Goal: Information Seeking & Learning: Learn about a topic

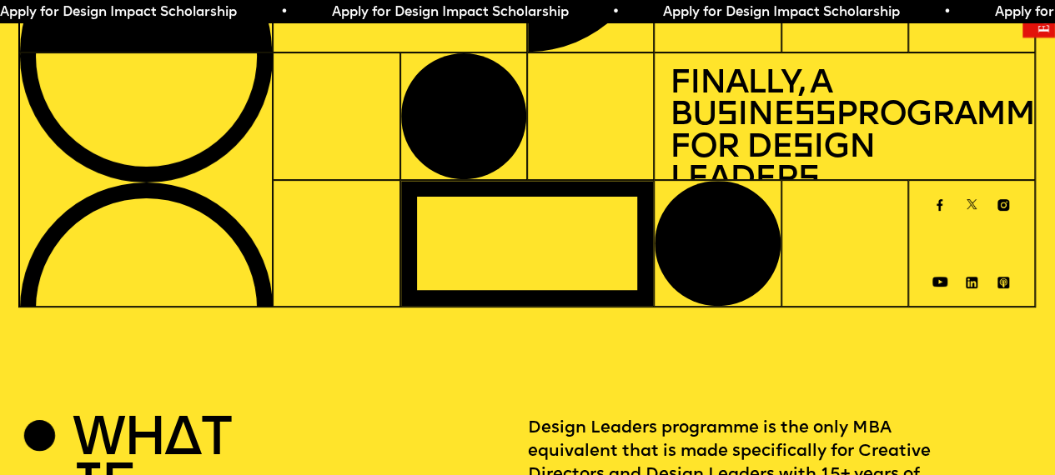
scroll to position [0, 3]
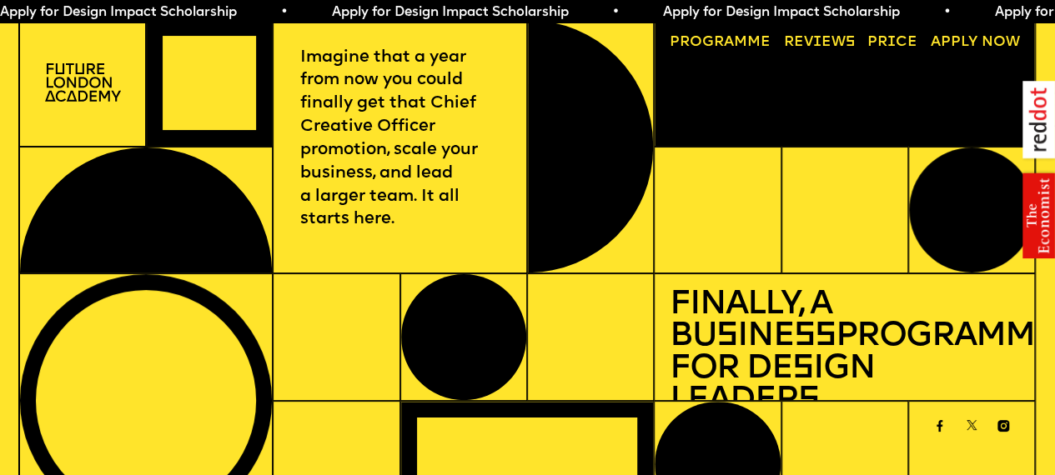
click at [90, 83] on img at bounding box center [83, 82] width 76 height 38
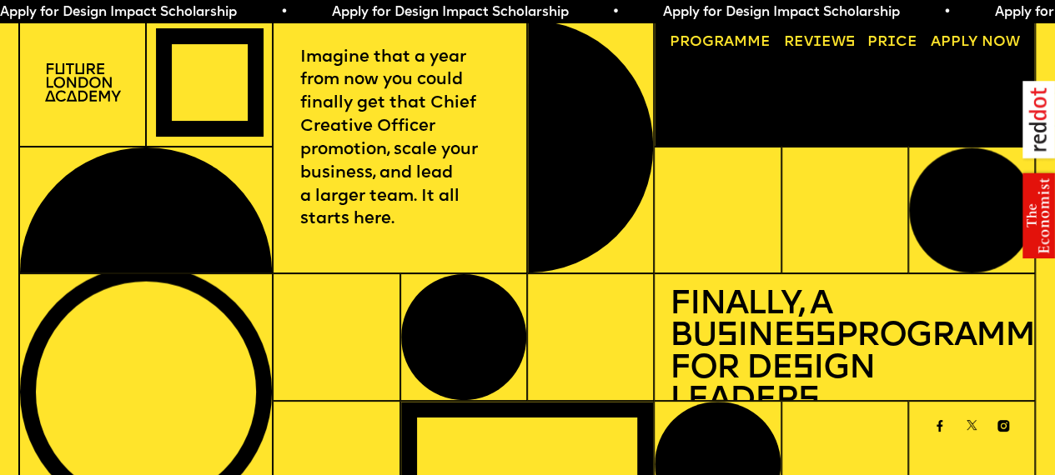
click at [712, 33] on link "Progr a mme" at bounding box center [720, 42] width 116 height 29
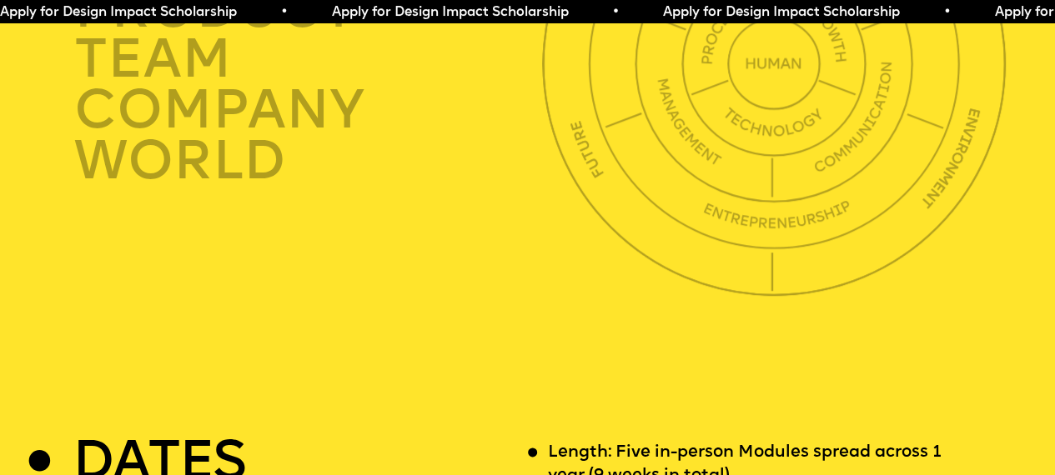
scroll to position [3847, 3]
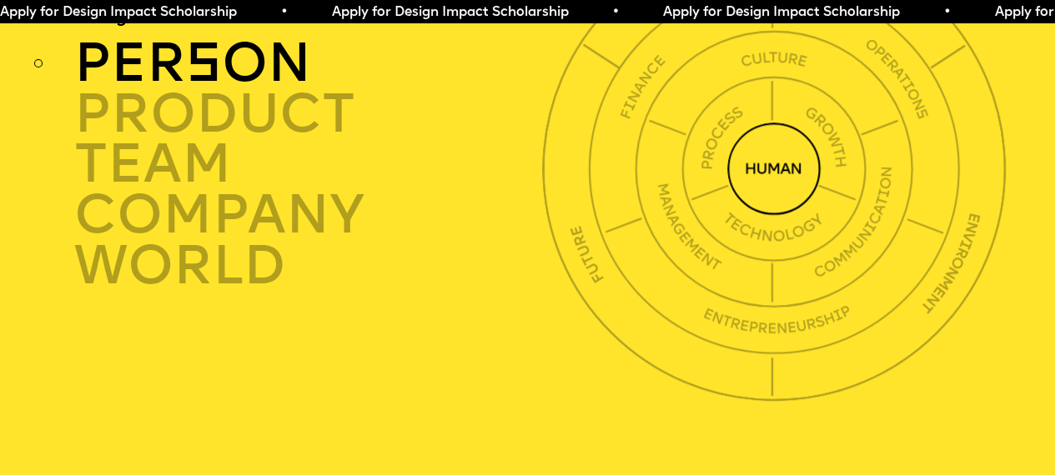
click at [260, 89] on div "per s on" at bounding box center [311, 63] width 475 height 51
click at [250, 89] on div "per s on" at bounding box center [311, 63] width 475 height 51
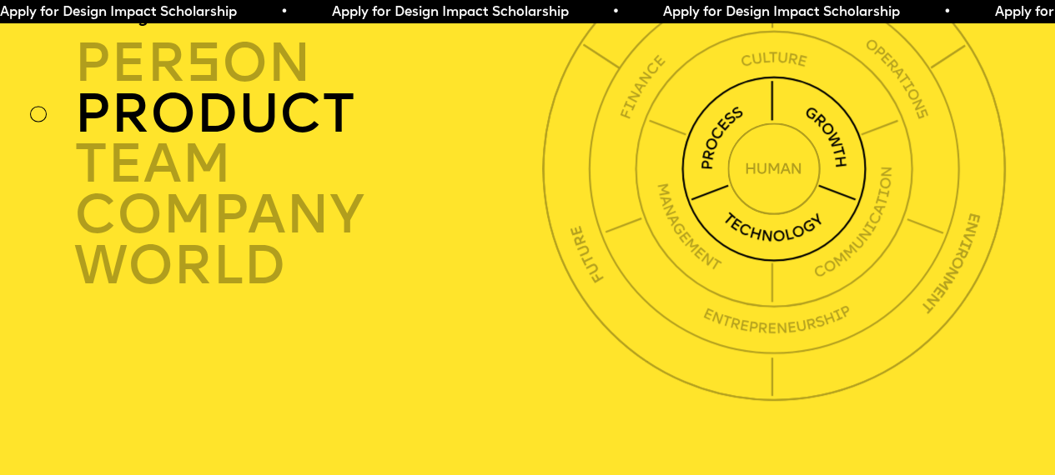
click at [250, 140] on div "product" at bounding box center [311, 114] width 475 height 51
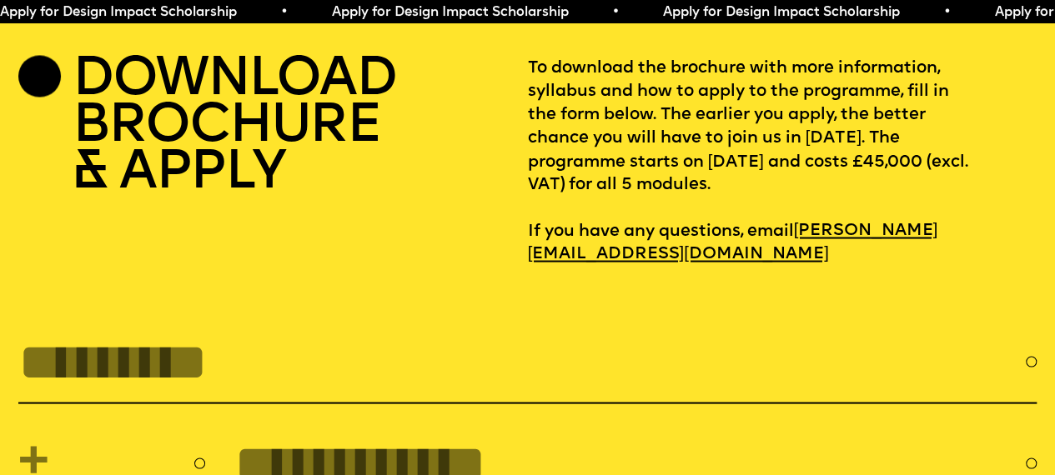
scroll to position [4655, 3]
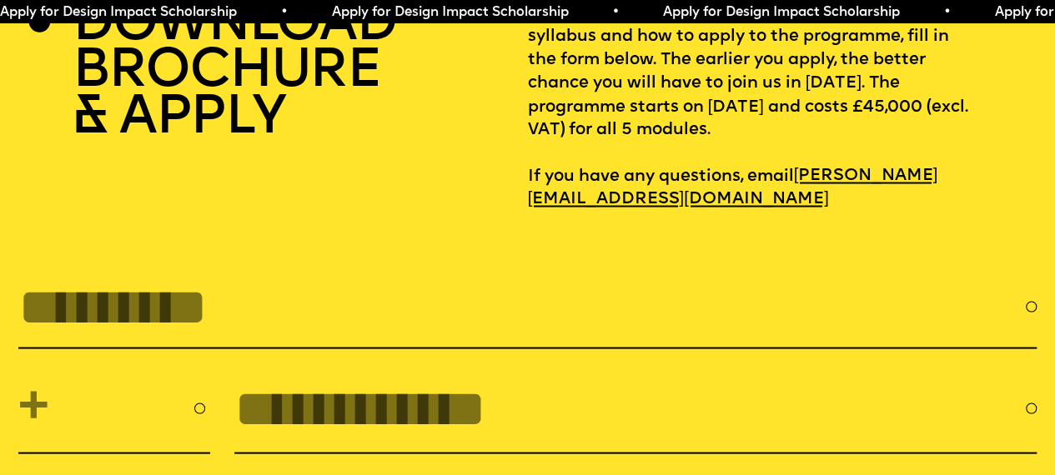
click at [590, 184] on p "To download the brochure with more information, syllabus and how to apply to th…" at bounding box center [782, 107] width 509 height 208
click at [597, 187] on p "To download the brochure with more information, syllabus and how to apply to th…" at bounding box center [782, 107] width 509 height 208
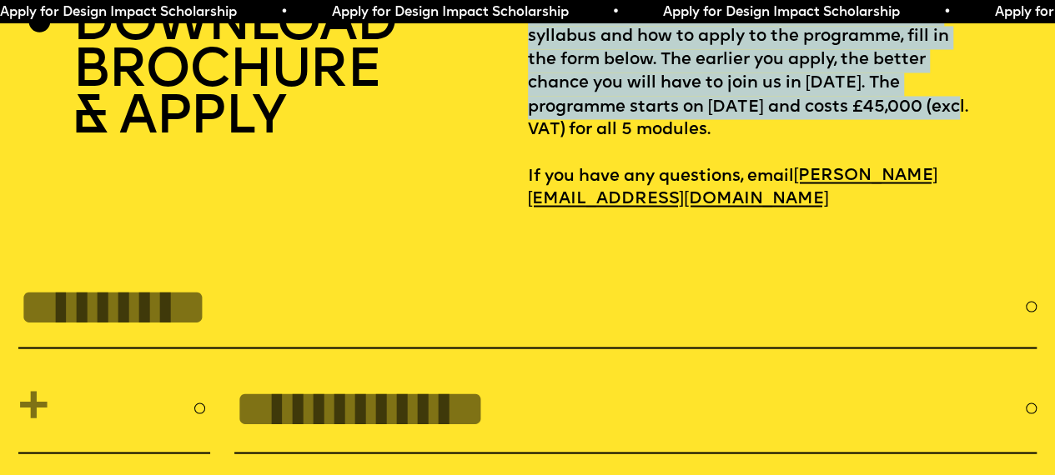
drag, startPoint x: 597, startPoint y: 187, endPoint x: 498, endPoint y: 183, distance: 99.3
click at [498, 183] on div "DOWNLOAD BROCHURE & APPLY To download the brochure with more information, sylla…" at bounding box center [527, 107] width 1018 height 208
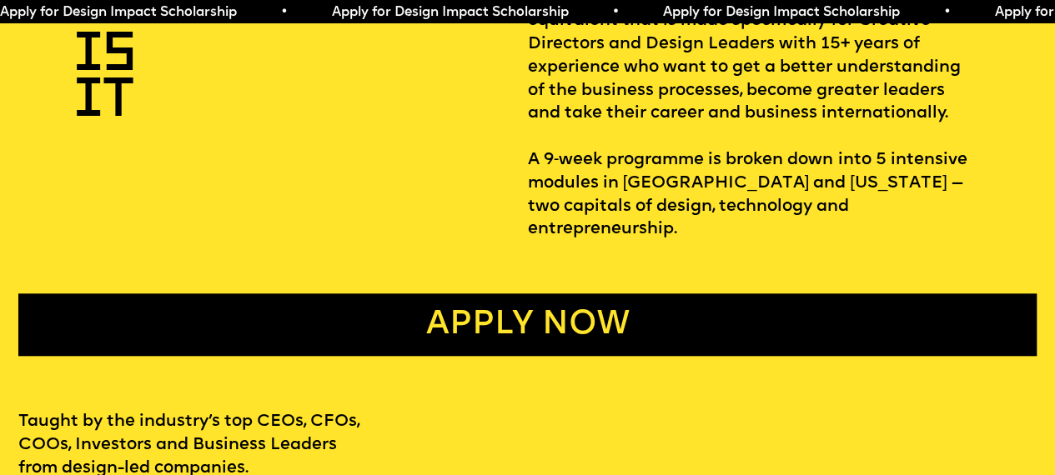
scroll to position [0, 3]
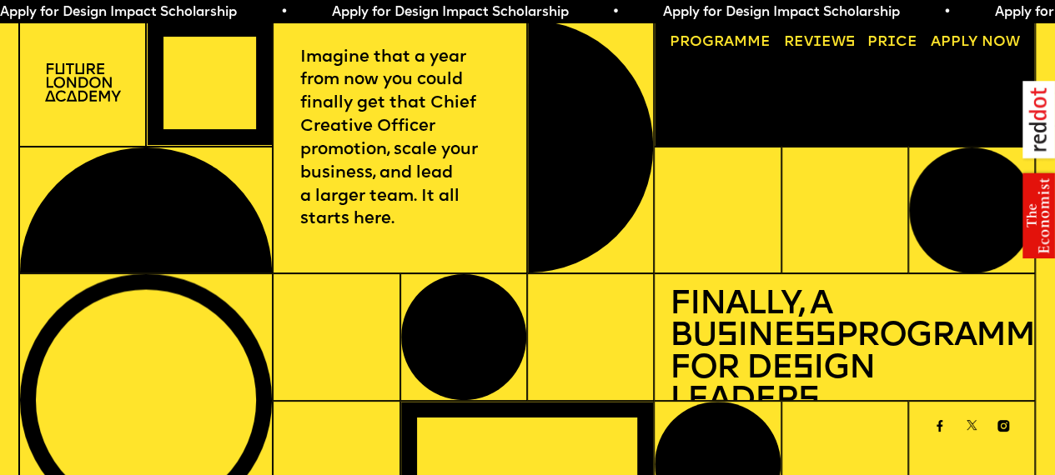
click at [110, 88] on img at bounding box center [83, 82] width 76 height 38
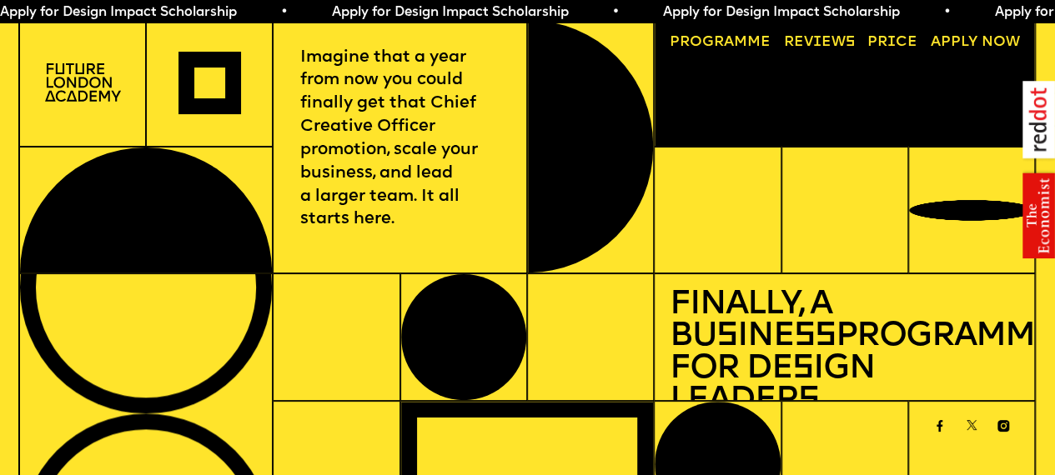
click at [63, 91] on img at bounding box center [83, 82] width 76 height 38
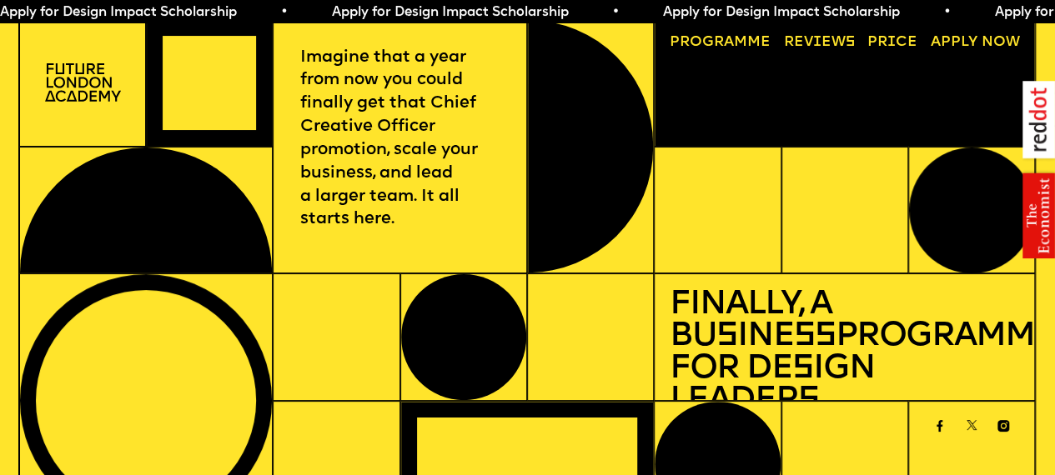
click at [741, 51] on link "Progr a mme" at bounding box center [720, 42] width 116 height 29
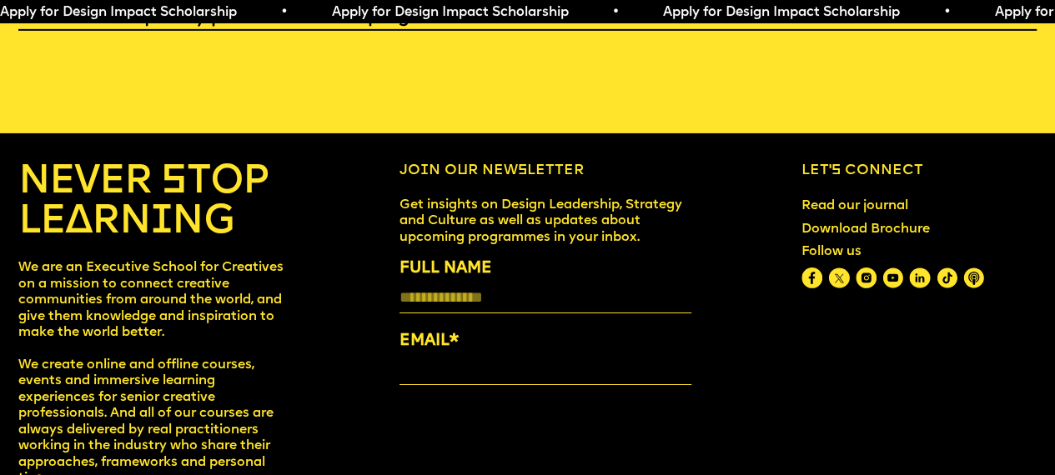
scroll to position [6133, 0]
